Goal: Navigation & Orientation: Find specific page/section

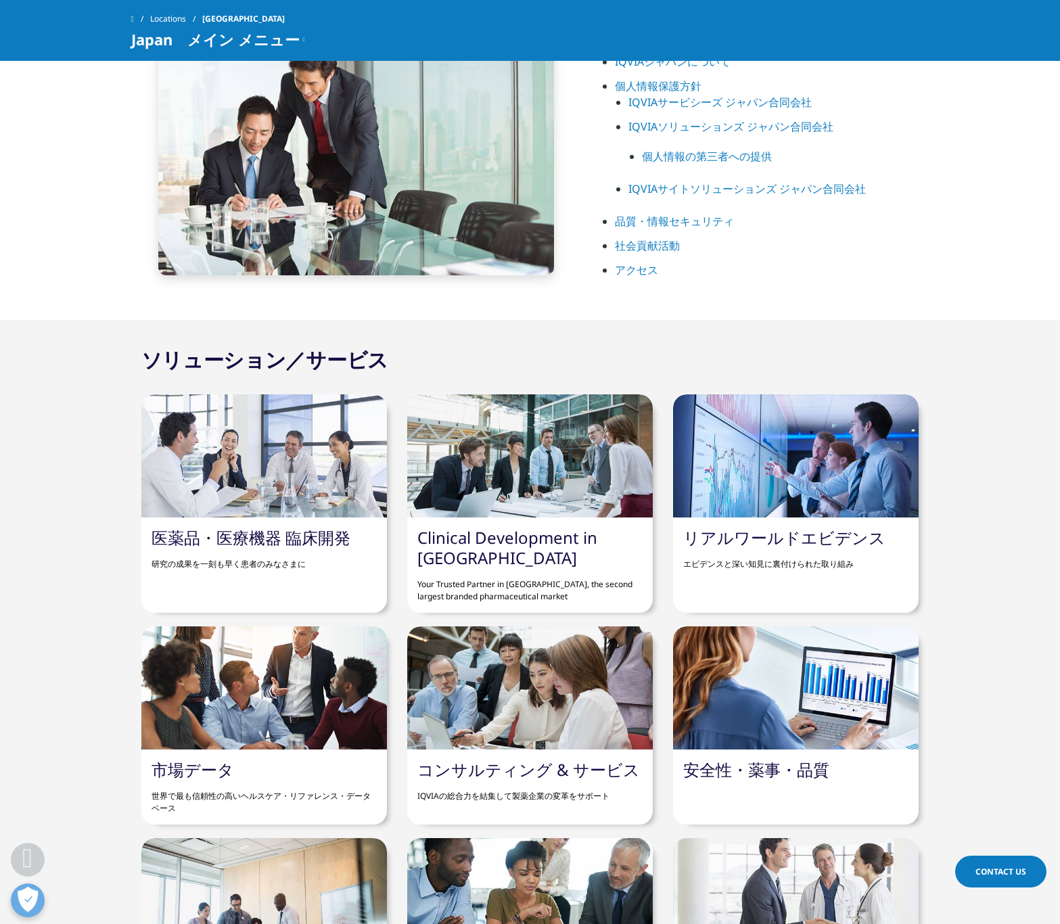
scroll to position [1391, 0]
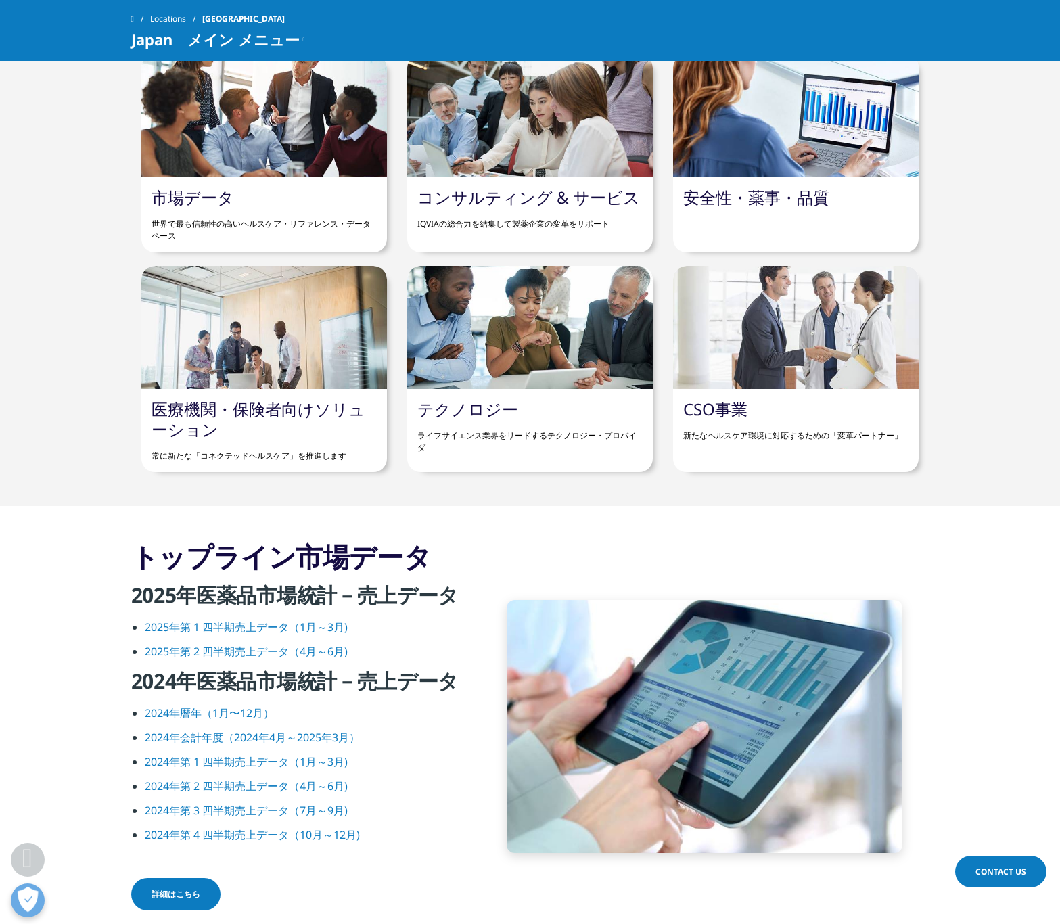
click at [449, 357] on div at bounding box center [530, 327] width 246 height 123
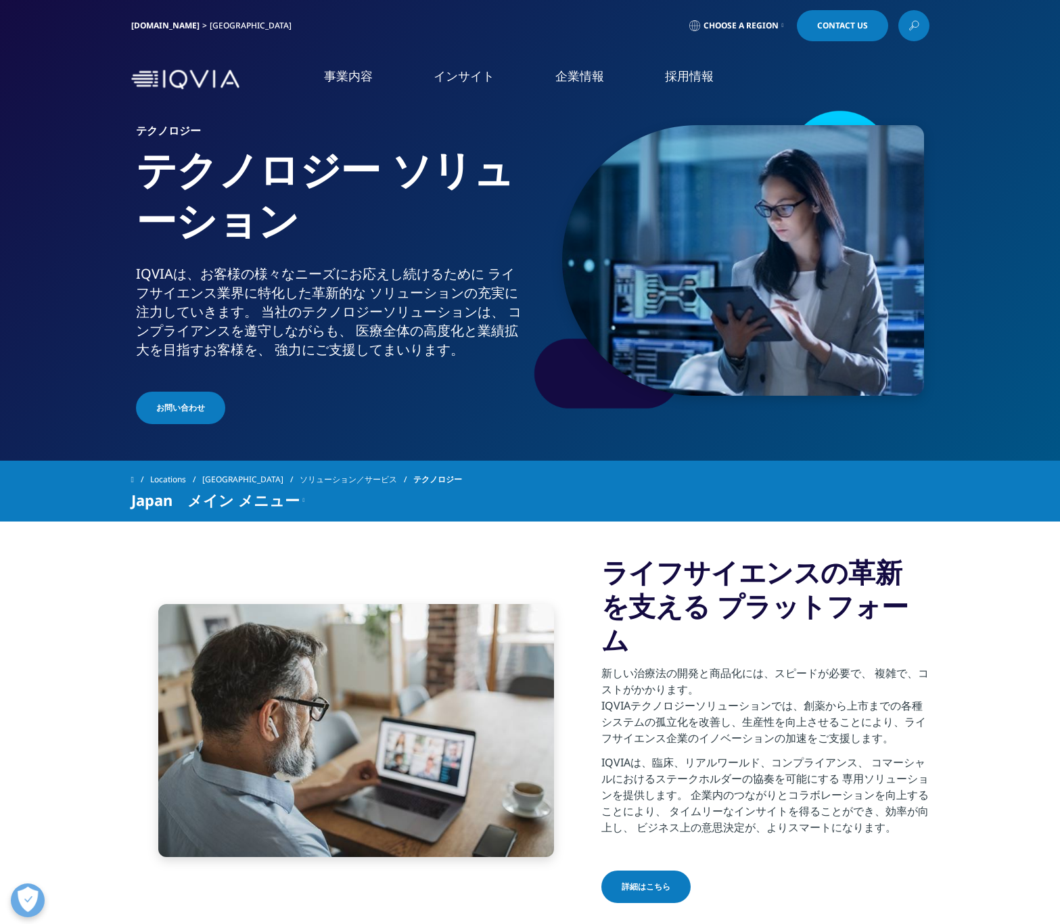
click at [693, 81] on link "採用情報" at bounding box center [689, 76] width 49 height 17
click at [67, 179] on link "IQVIAグループ" at bounding box center [193, 174] width 346 height 16
click at [683, 79] on link "採用情報" at bounding box center [689, 76] width 49 height 17
click at [55, 174] on link "IQVIAグループ" at bounding box center [193, 174] width 346 height 16
